Goal: Task Accomplishment & Management: Use online tool/utility

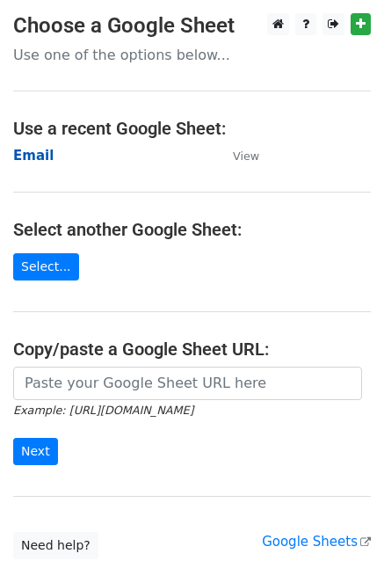
click at [27, 161] on strong "Email" at bounding box center [33, 156] width 40 height 16
click at [37, 146] on td "Email" at bounding box center [114, 156] width 202 height 20
click at [33, 157] on strong "Email" at bounding box center [33, 156] width 40 height 16
click at [36, 162] on strong "Email" at bounding box center [33, 156] width 40 height 16
click at [38, 159] on strong "Email" at bounding box center [33, 156] width 40 height 16
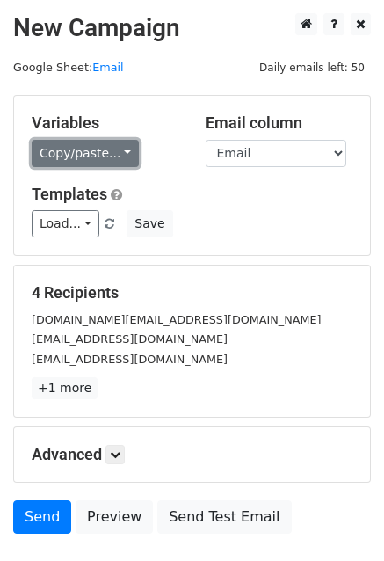
click at [89, 156] on link "Copy/paste..." at bounding box center [85, 153] width 107 height 27
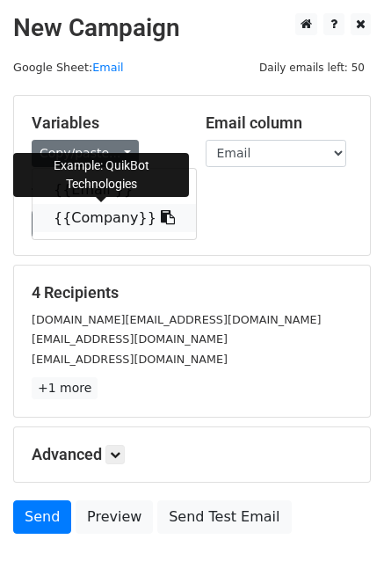
click at [91, 207] on link "{{Company}}" at bounding box center [114, 218] width 163 height 28
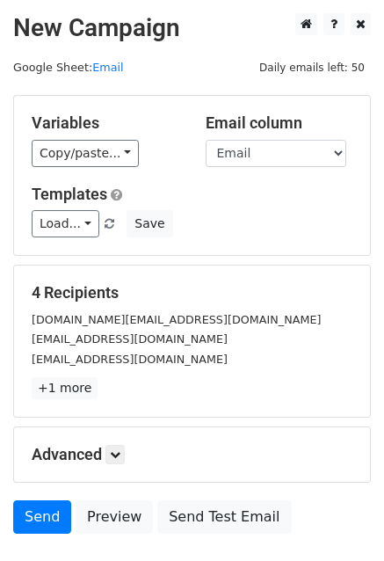
scroll to position [120, 0]
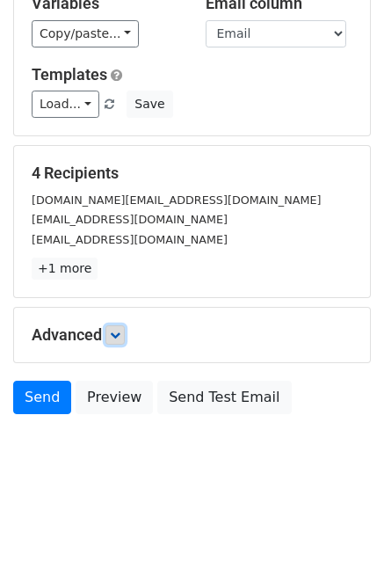
click at [125, 337] on link at bounding box center [114, 334] width 19 height 19
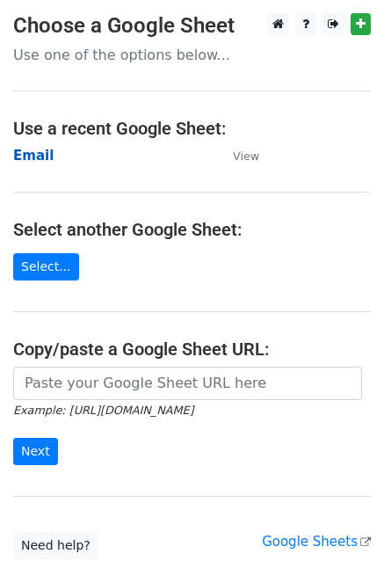
click at [39, 157] on strong "Email" at bounding box center [33, 156] width 40 height 16
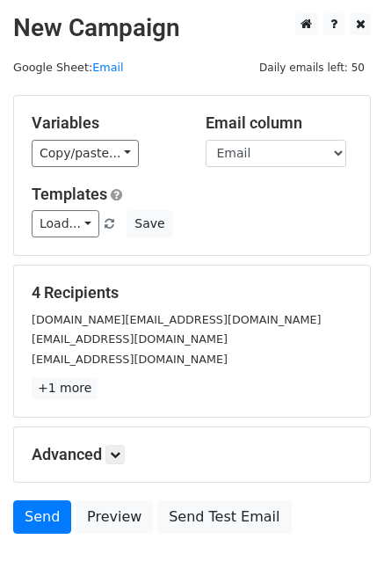
click at [77, 168] on div "Variables Copy/paste... {{Email }} {{Company}} Email column Email Company Templ…" at bounding box center [192, 175] width 356 height 159
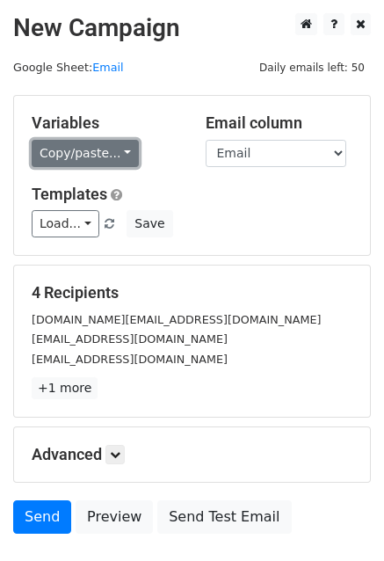
click at [82, 152] on link "Copy/paste..." at bounding box center [85, 153] width 107 height 27
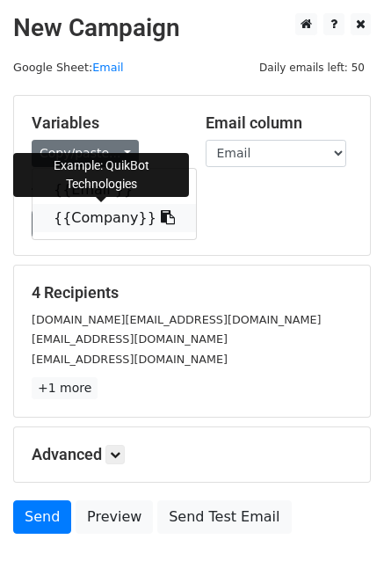
click at [108, 220] on link "{{Company}}" at bounding box center [114, 218] width 163 height 28
